Goal: Check status: Check status

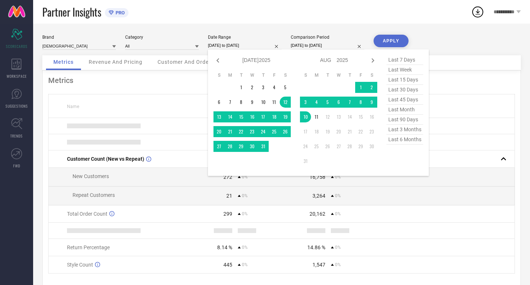
select select "6"
select select "2025"
select select "7"
select select "2025"
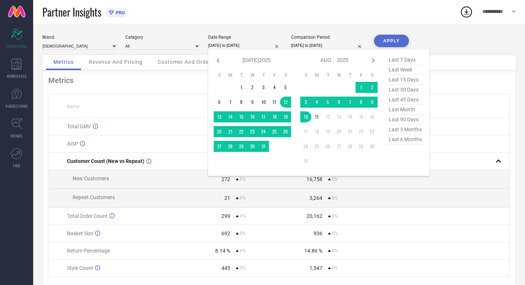
click at [402, 91] on span "last 30 days" at bounding box center [405, 90] width 37 height 10
type input "[DATE] to [DATE]"
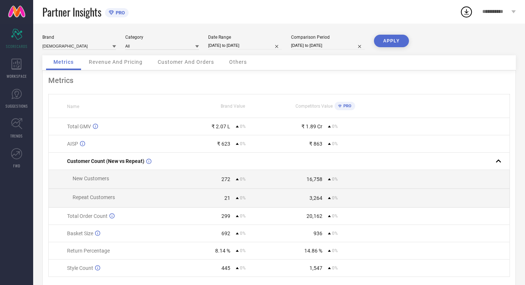
click at [326, 48] on input "[DATE] to [DATE]" at bounding box center [328, 46] width 74 height 8
select select "6"
select select "2025"
select select "7"
select select "2025"
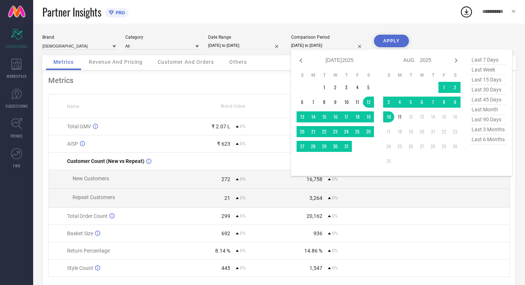
click at [488, 92] on span "last 30 days" at bounding box center [488, 90] width 37 height 10
type input "[DATE] to [DATE]"
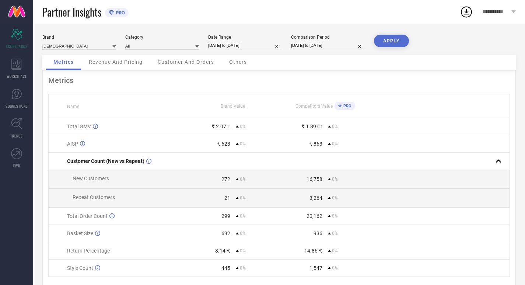
click at [401, 42] on button "APPLY" at bounding box center [391, 41] width 35 height 13
click at [8, 64] on div "WORKSPACE" at bounding box center [16, 68] width 33 height 29
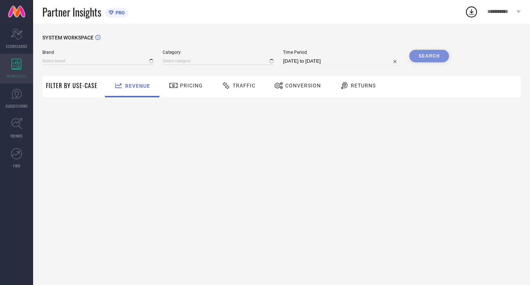
type input "[DEMOGRAPHIC_DATA]"
type input "All"
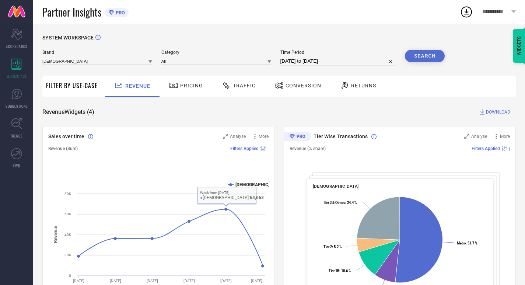
click at [204, 91] on div "Pricing" at bounding box center [186, 87] width 52 height 22
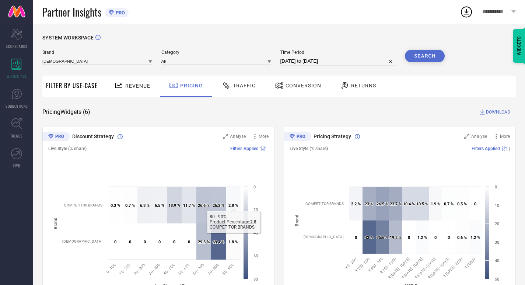
click at [229, 95] on div "Traffic" at bounding box center [239, 87] width 52 height 22
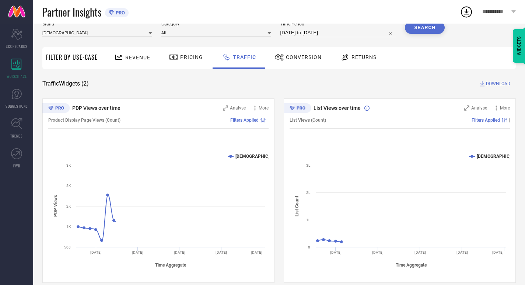
scroll to position [38, 0]
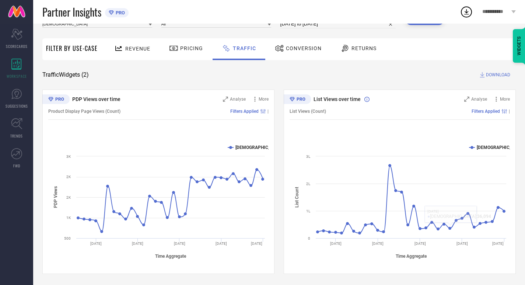
click at [301, 44] on div "Conversion" at bounding box center [298, 48] width 50 height 13
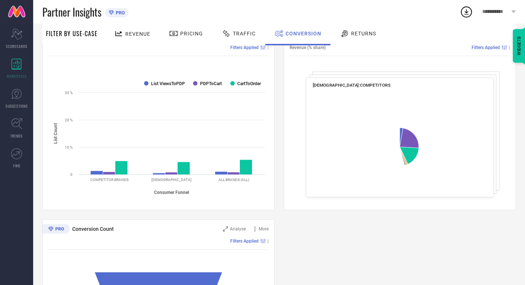
scroll to position [102, 0]
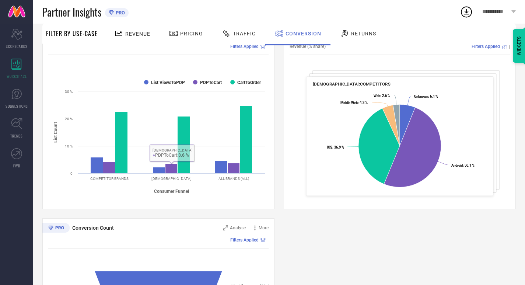
click at [362, 30] on div "Returns" at bounding box center [358, 33] width 40 height 13
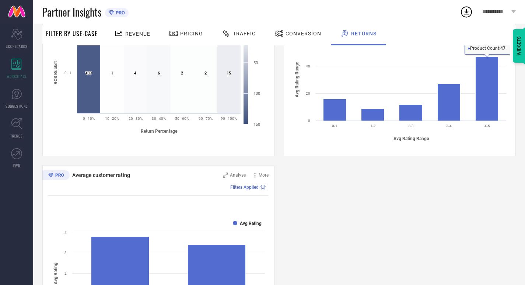
scroll to position [350, 0]
